Goal: Task Accomplishment & Management: Manage account settings

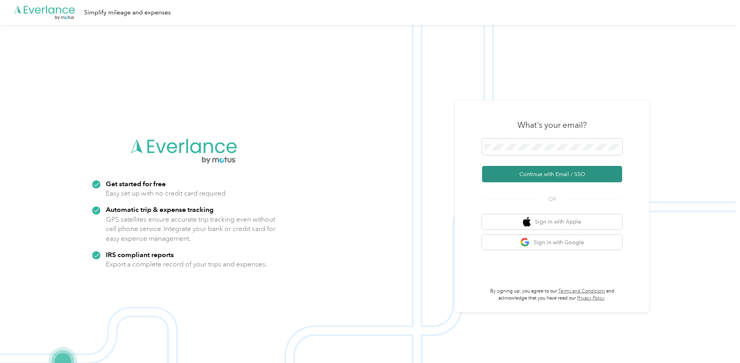
click at [565, 174] on button "Continue with Email / SSO" at bounding box center [552, 174] width 140 height 16
click at [546, 173] on button "Continue with Email / SSO" at bounding box center [552, 174] width 140 height 16
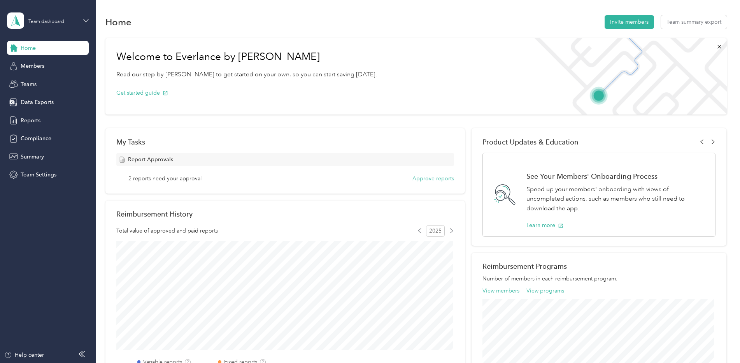
click at [87, 21] on icon at bounding box center [85, 20] width 5 height 5
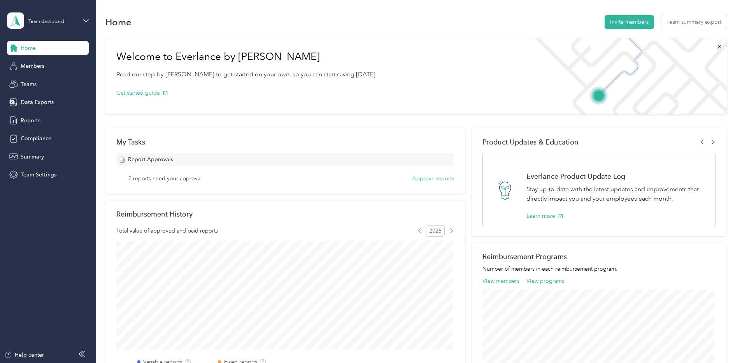
click at [59, 81] on div "Personal dashboard" at bounding box center [38, 81] width 49 height 8
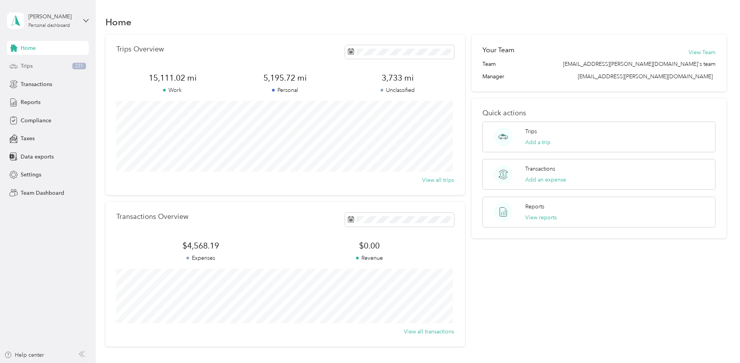
drag, startPoint x: 59, startPoint y: 81, endPoint x: 28, endPoint y: 67, distance: 33.6
click at [28, 67] on span "Trips" at bounding box center [27, 66] width 12 height 8
